Goal: Task Accomplishment & Management: Use online tool/utility

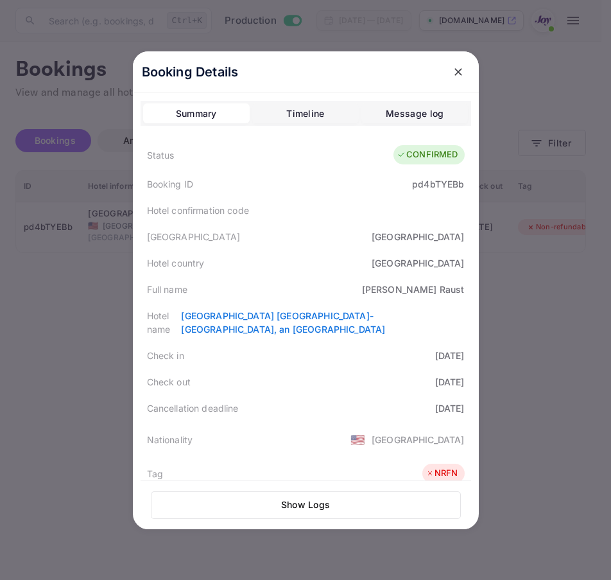
scroll to position [287, 0]
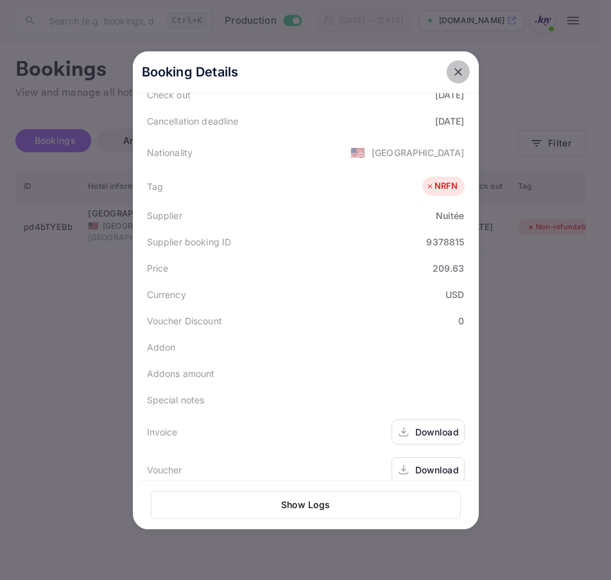
click at [452, 74] on icon "close" at bounding box center [458, 72] width 13 height 13
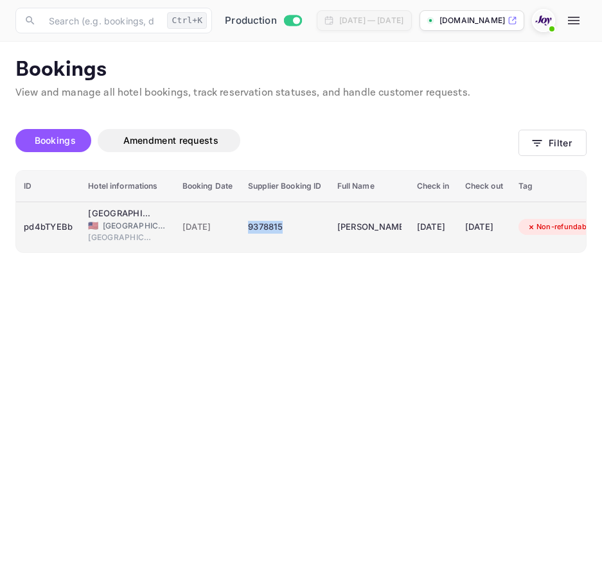
drag, startPoint x: 302, startPoint y: 223, endPoint x: 247, endPoint y: 233, distance: 56.8
click at [248, 233] on div "9378815" at bounding box center [284, 227] width 73 height 21
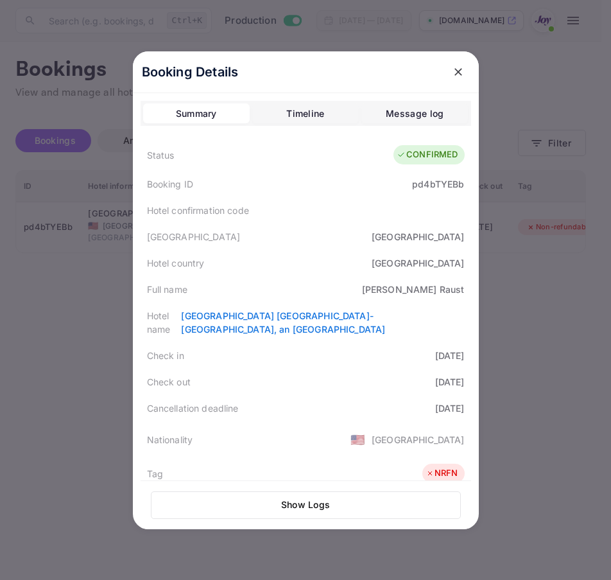
copy div "9378815"
click at [459, 80] on button "close" at bounding box center [458, 71] width 23 height 23
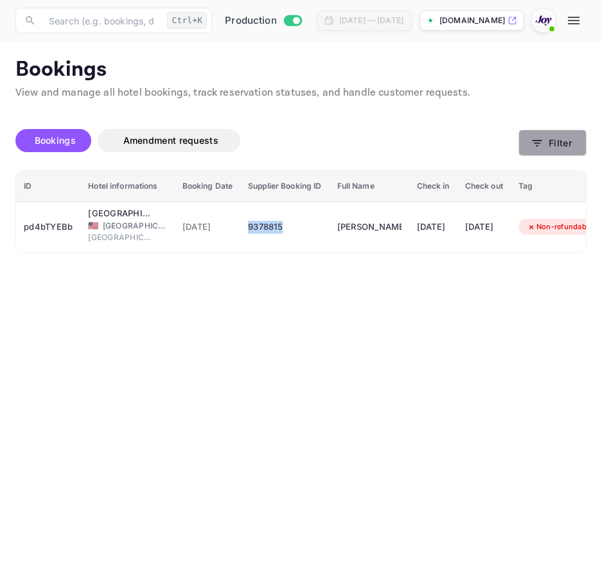
click at [562, 152] on button "Filter" at bounding box center [552, 143] width 68 height 26
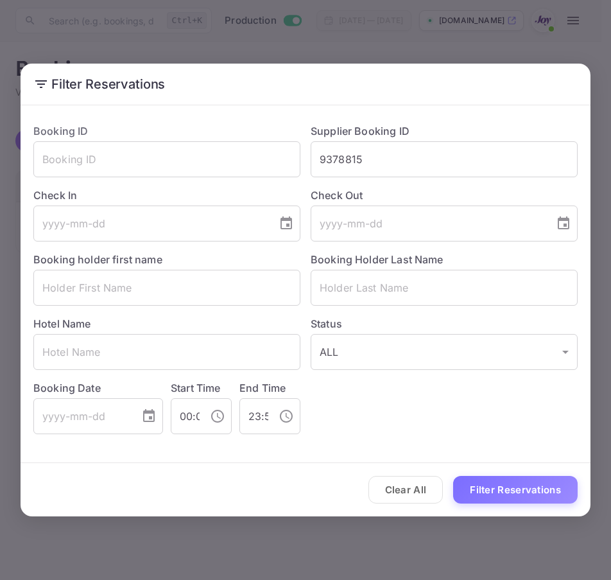
click at [459, 178] on div "Check Out ​" at bounding box center [439, 209] width 277 height 64
click at [459, 162] on input "9378815" at bounding box center [444, 159] width 267 height 36
type input "9354151"
click at [453, 476] on button "Filter Reservations" at bounding box center [515, 490] width 125 height 28
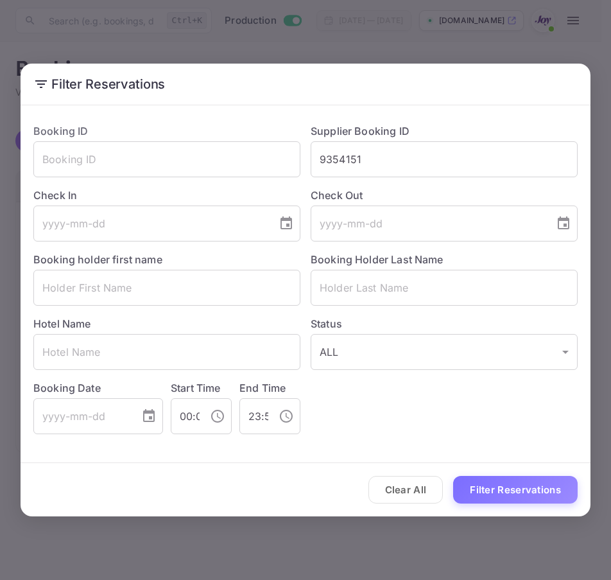
click at [315, 552] on div "Filter Reservations Booking ID ​ Supplier Booking ID 9354151 ​ Check In ​ Check…" at bounding box center [305, 290] width 611 height 580
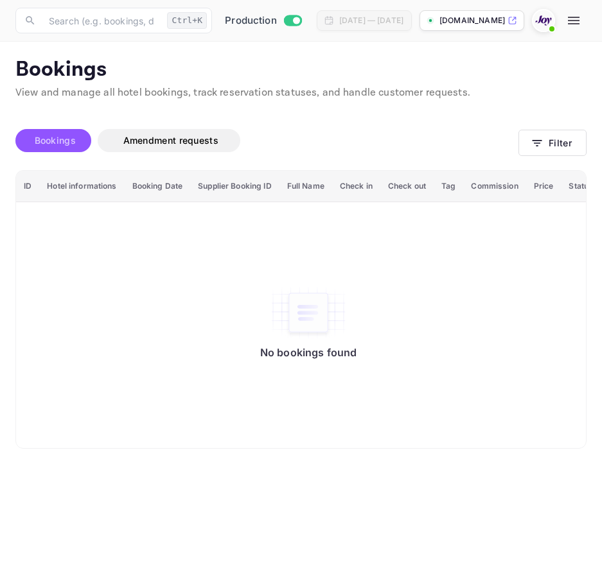
click at [55, 140] on span "Bookings" at bounding box center [55, 140] width 41 height 11
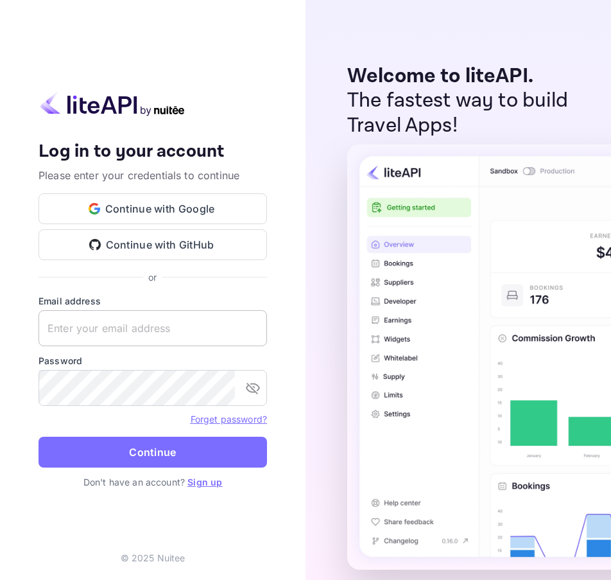
click at [182, 329] on input "text" at bounding box center [153, 328] width 229 height 36
paste input "services@withjoy.com"
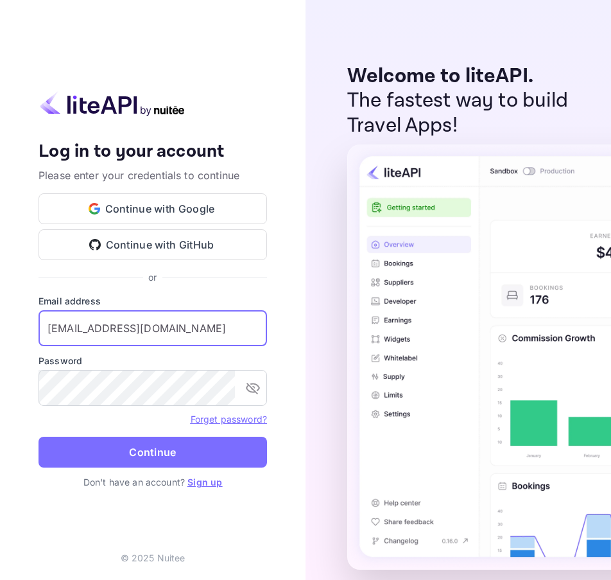
type input "services@withjoy.com"
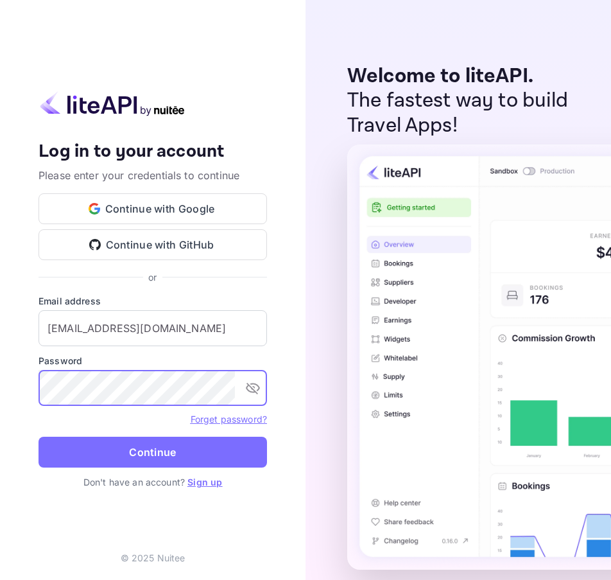
click at [112, 433] on form "Email address services@withjoy.com ​ Password ​ Forget password? Continue" at bounding box center [153, 384] width 229 height 181
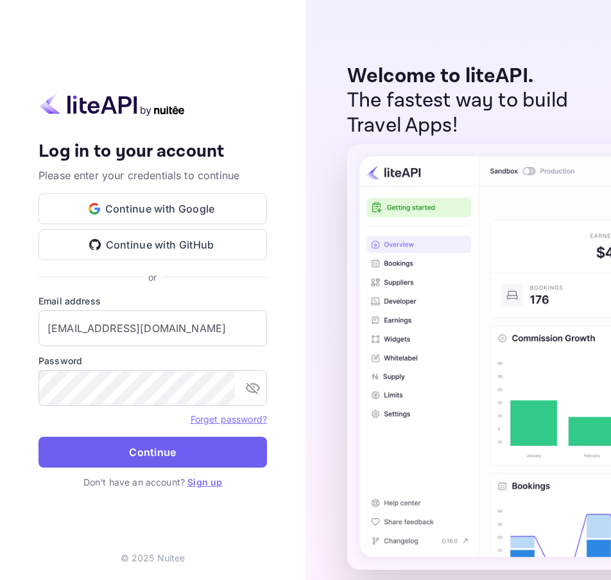
click at [112, 444] on button "Continue" at bounding box center [153, 452] width 229 height 31
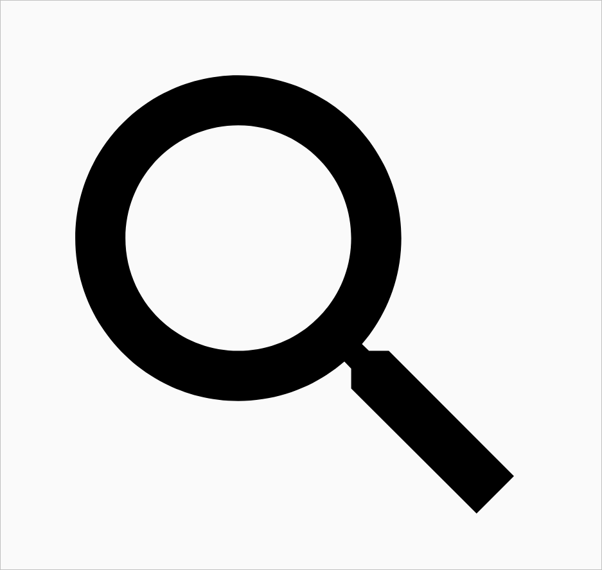
scroll to position [199, 269]
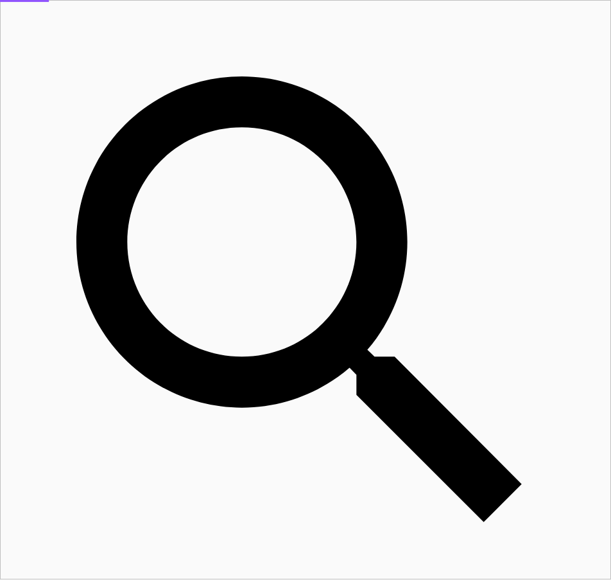
scroll to position [10, 10]
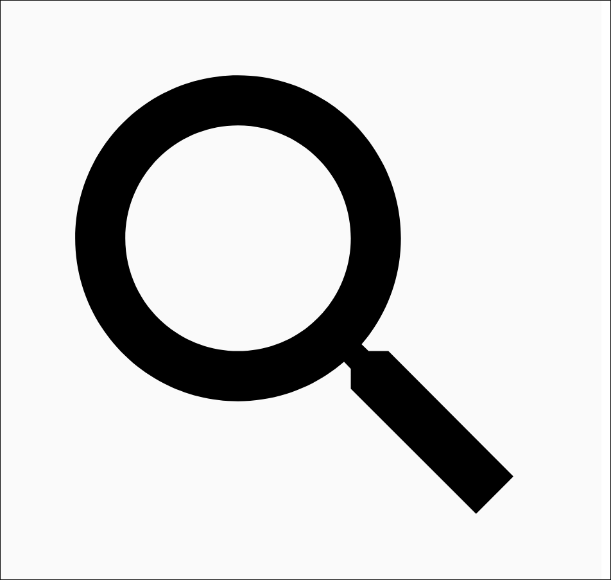
type input "9354151"
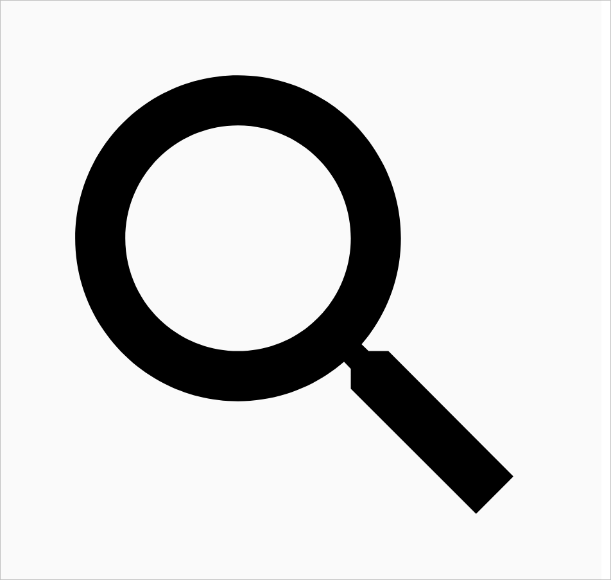
drag, startPoint x: 383, startPoint y: 290, endPoint x: 466, endPoint y: 286, distance: 82.3
copy div "Sofia Terzic"
